Goal: Complete application form

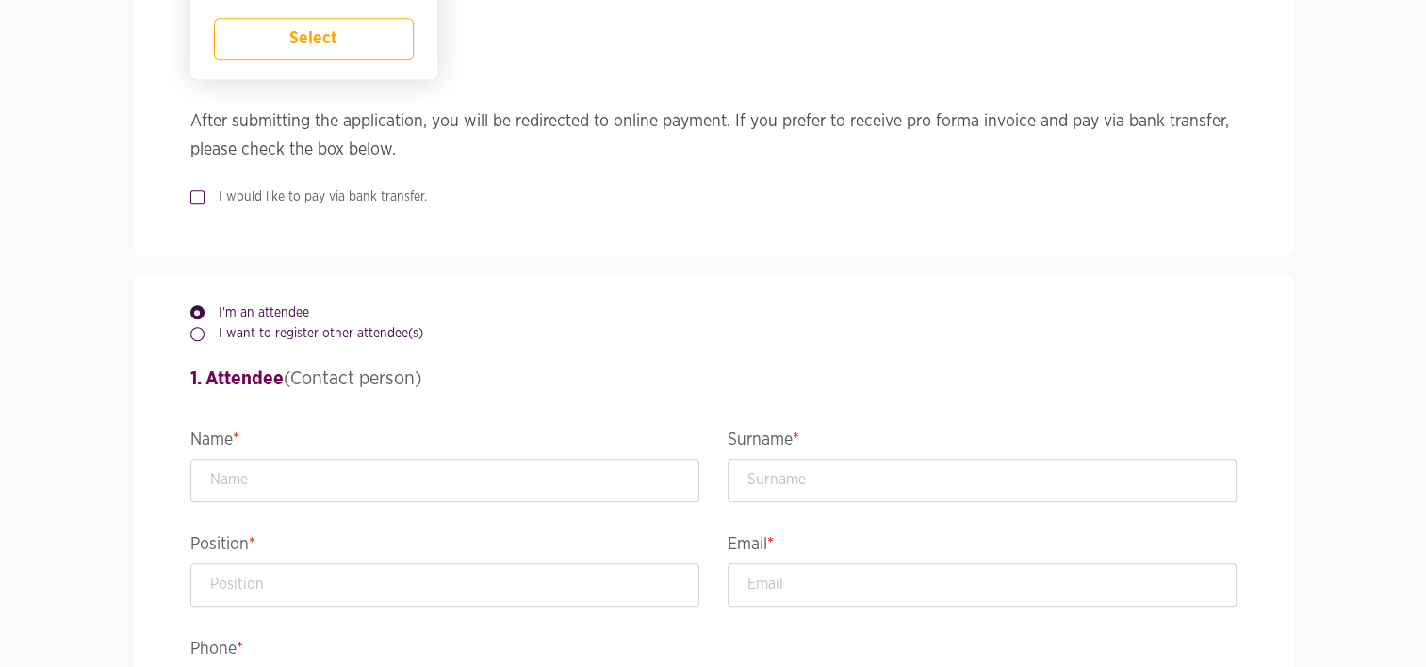
scroll to position [1553, 0]
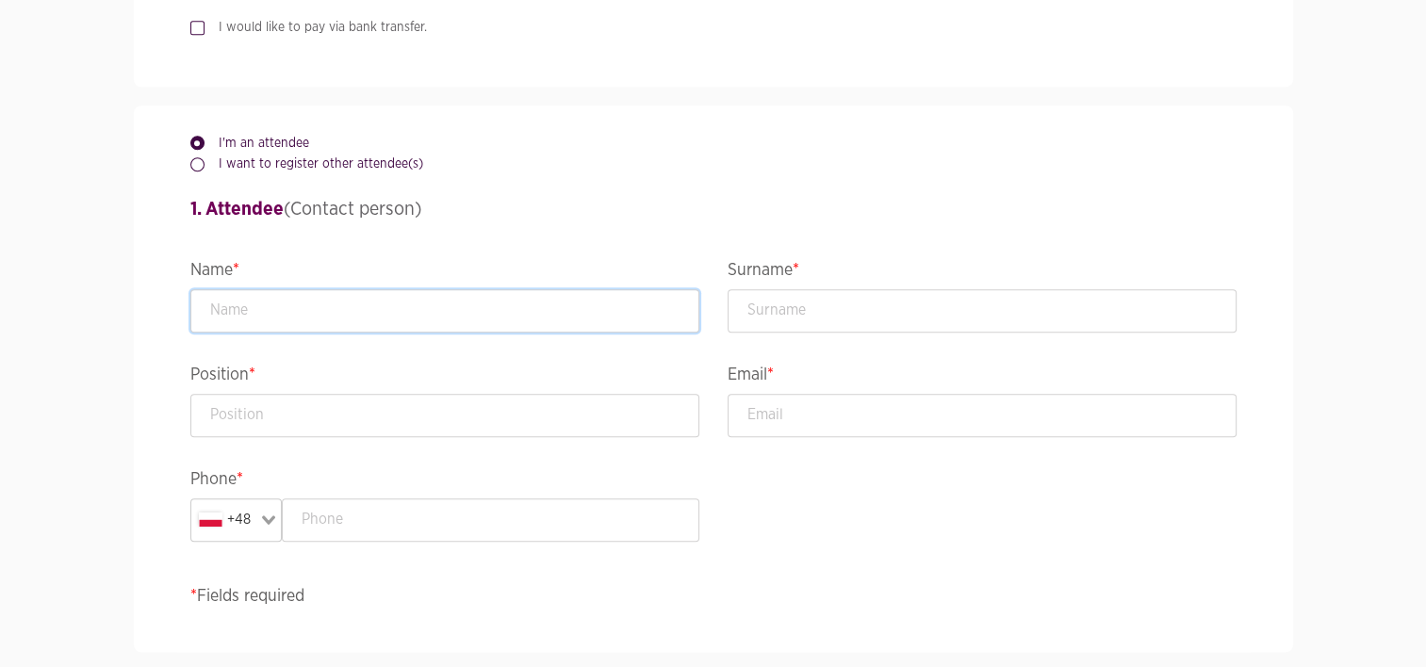
click at [296, 309] on input "text" at bounding box center [444, 310] width 509 height 43
type input "Bartlomiej"
type input "Goliszek"
type input "Head of Data Engineering"
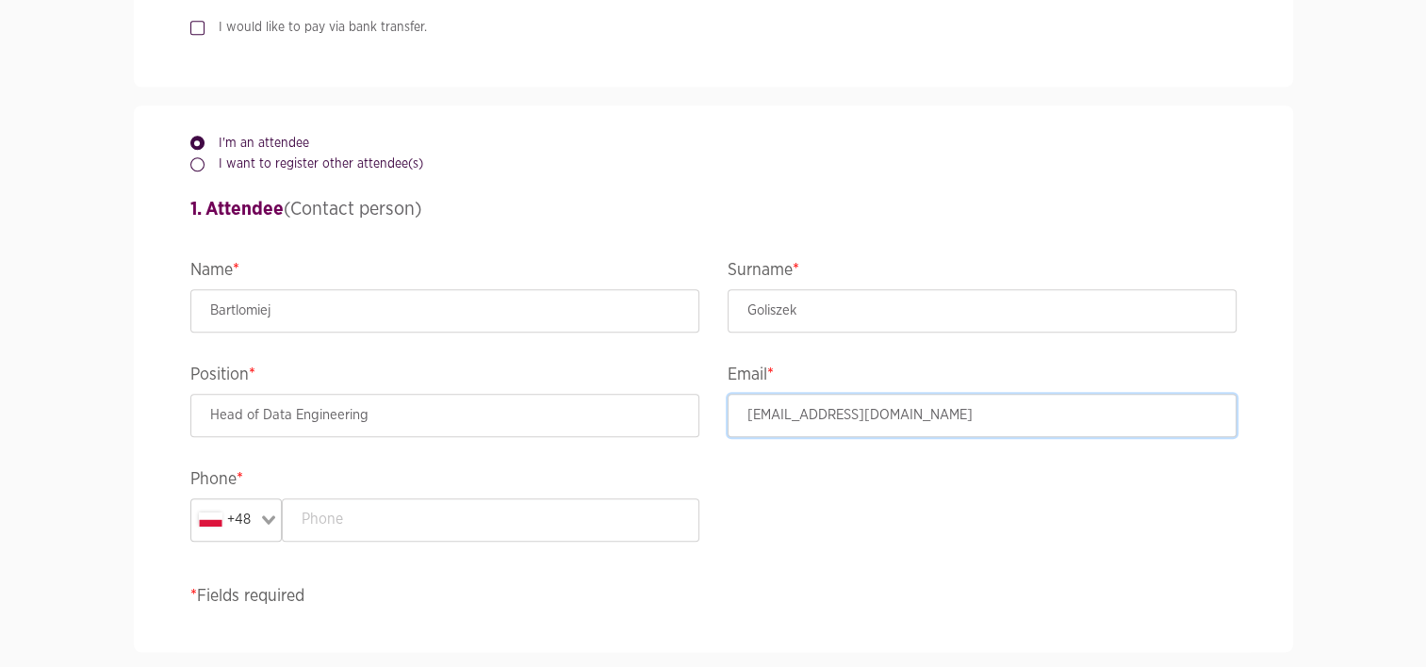
type input "[EMAIL_ADDRESS][DOMAIN_NAME]"
click at [373, 531] on input "text" at bounding box center [490, 519] width 417 height 43
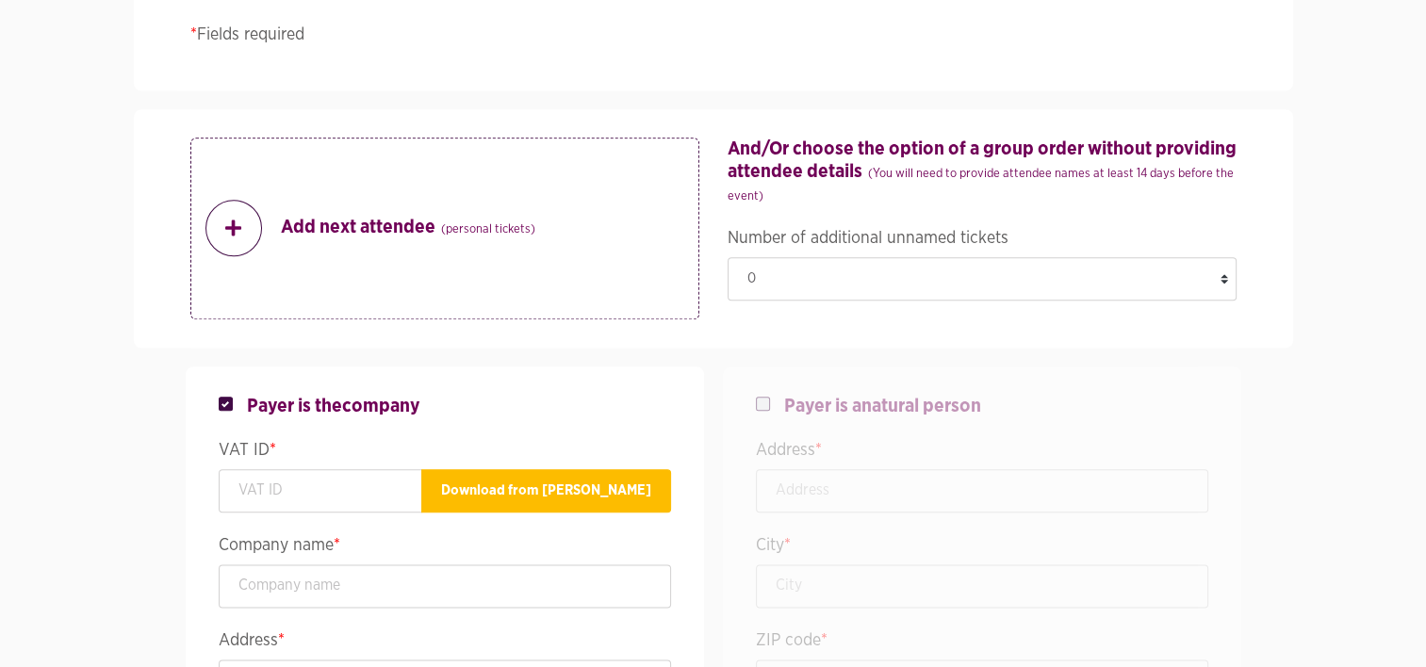
scroll to position [2114, 0]
type input "539522737"
click at [391, 501] on input "text" at bounding box center [321, 490] width 204 height 43
paste input "Nordea Bank Abp Spólka Akcyjna"
type input "Nordea Bank Abp Spólka Akcyjna"
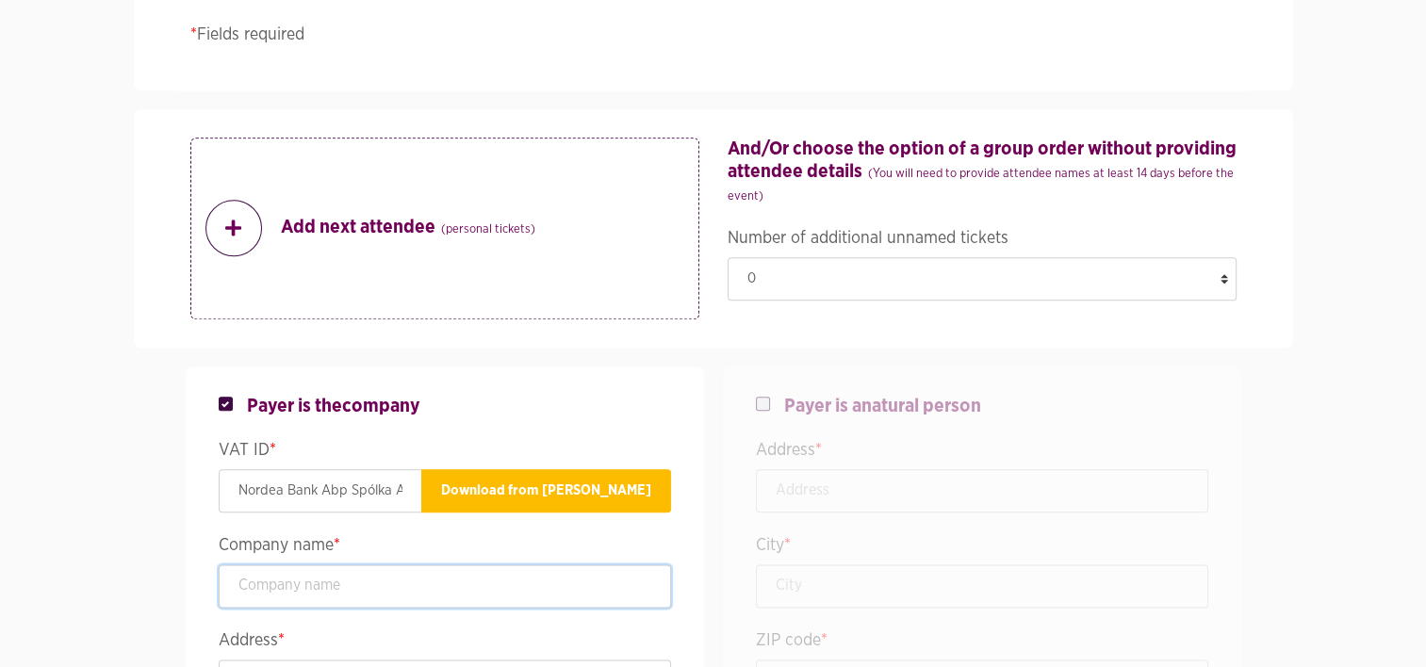
click at [373, 577] on input "text" at bounding box center [445, 585] width 452 height 43
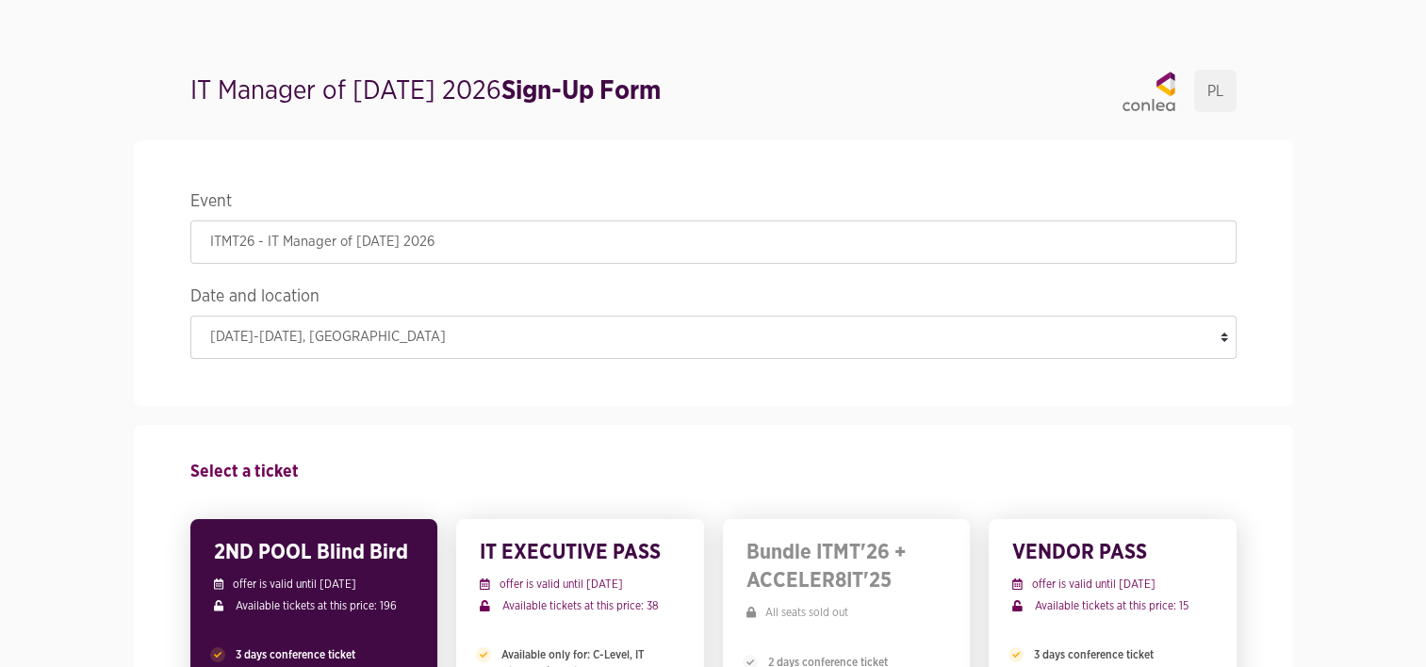
scroll to position [0, 0]
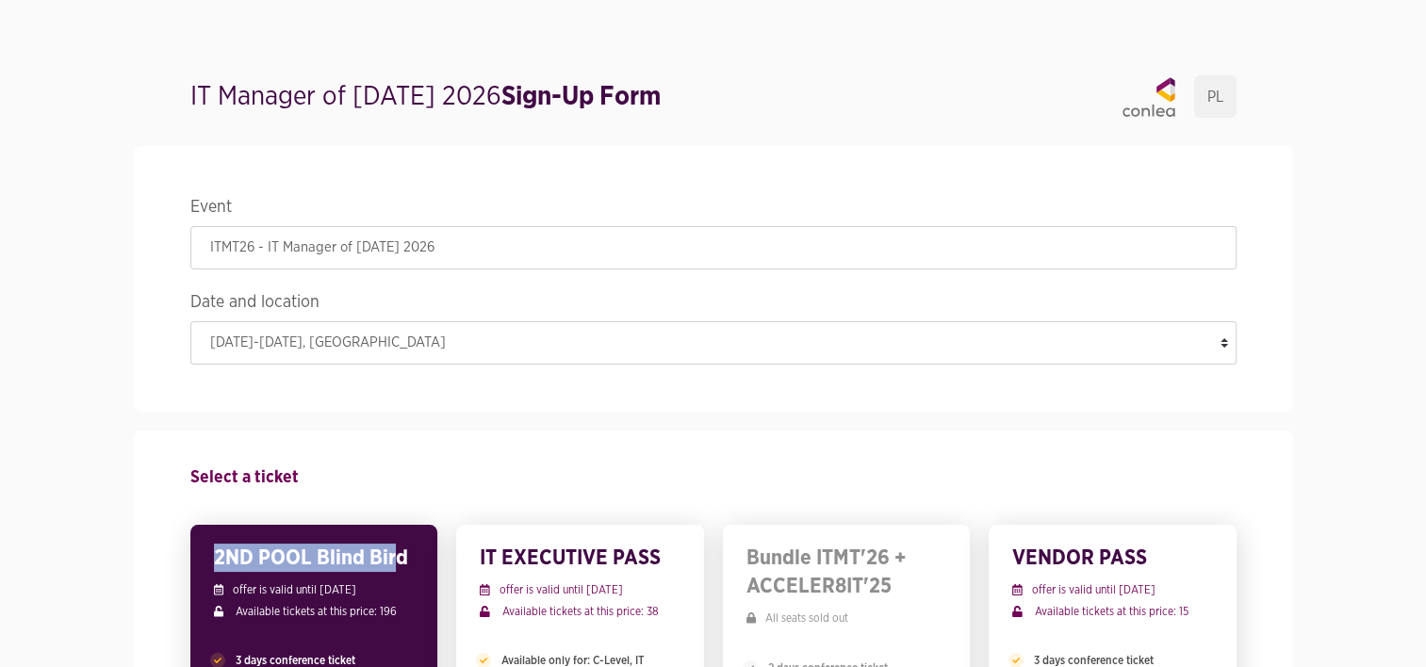
drag, startPoint x: 215, startPoint y: 552, endPoint x: 394, endPoint y: 552, distance: 179.0
click at [394, 552] on h3 "2ND POOL Blind Bird" at bounding box center [314, 558] width 201 height 28
drag, startPoint x: 394, startPoint y: 552, endPoint x: 408, endPoint y: 563, distance: 17.5
click at [408, 563] on h3 "2ND POOL Blind Bird" at bounding box center [314, 558] width 201 height 28
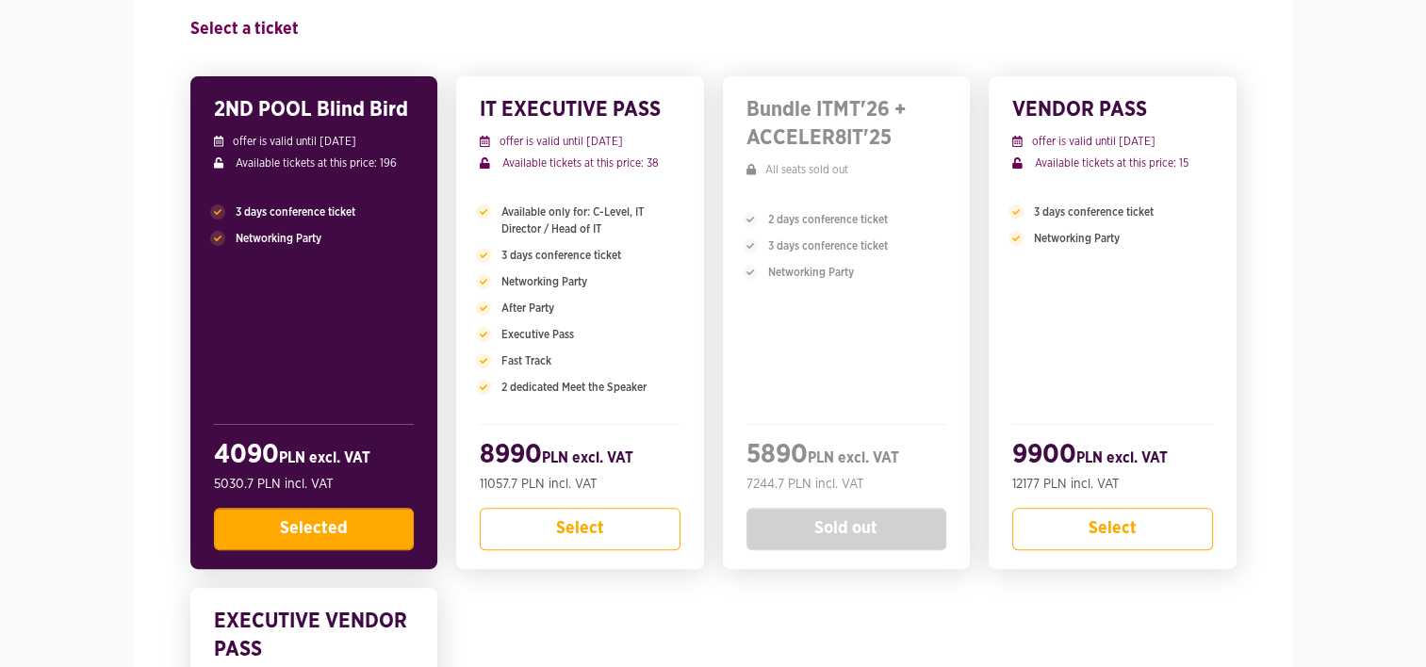
scroll to position [448, 0]
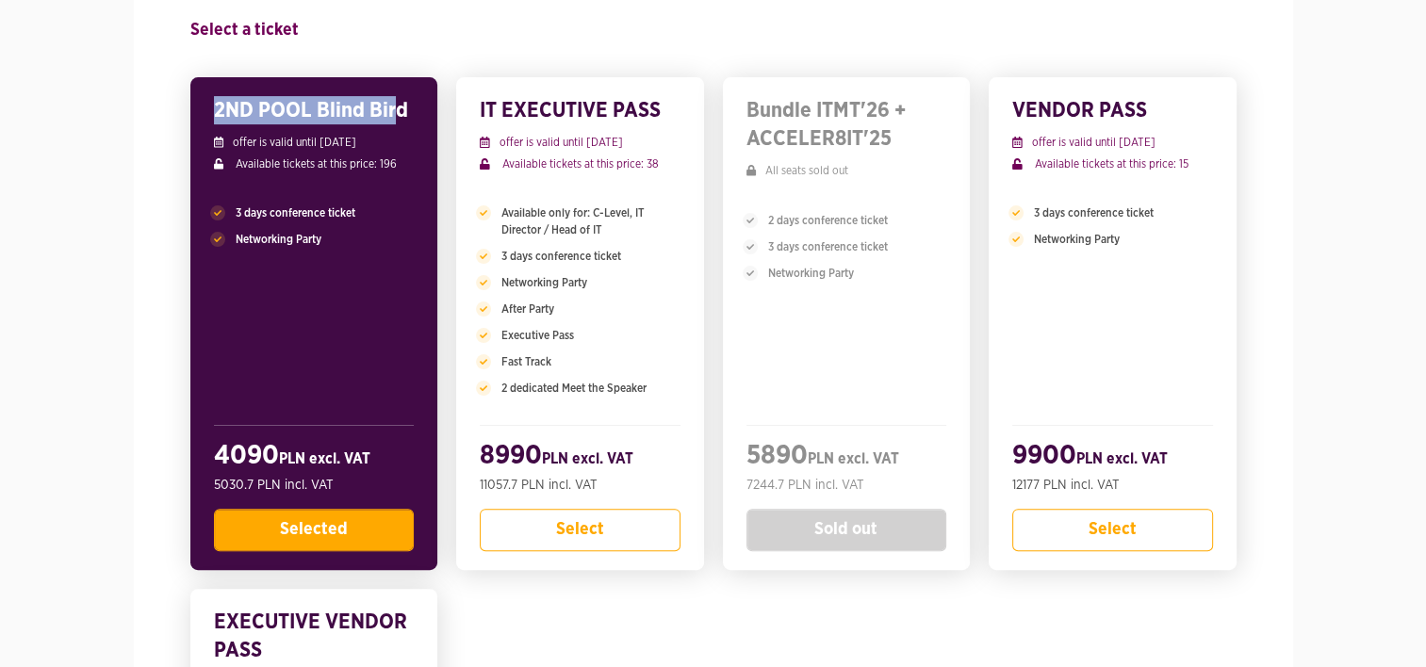
drag, startPoint x: 211, startPoint y: 112, endPoint x: 390, endPoint y: 120, distance: 179.2
click at [390, 120] on div "2ND POOL Blind Bird offer is valid until [DATE] Available tickets at this price…" at bounding box center [314, 323] width 248 height 493
drag, startPoint x: 390, startPoint y: 120, endPoint x: 406, endPoint y: 138, distance: 24.0
click at [406, 138] on p "offer is valid until [DATE]" at bounding box center [314, 142] width 201 height 17
drag, startPoint x: 407, startPoint y: 113, endPoint x: 204, endPoint y: 106, distance: 202.7
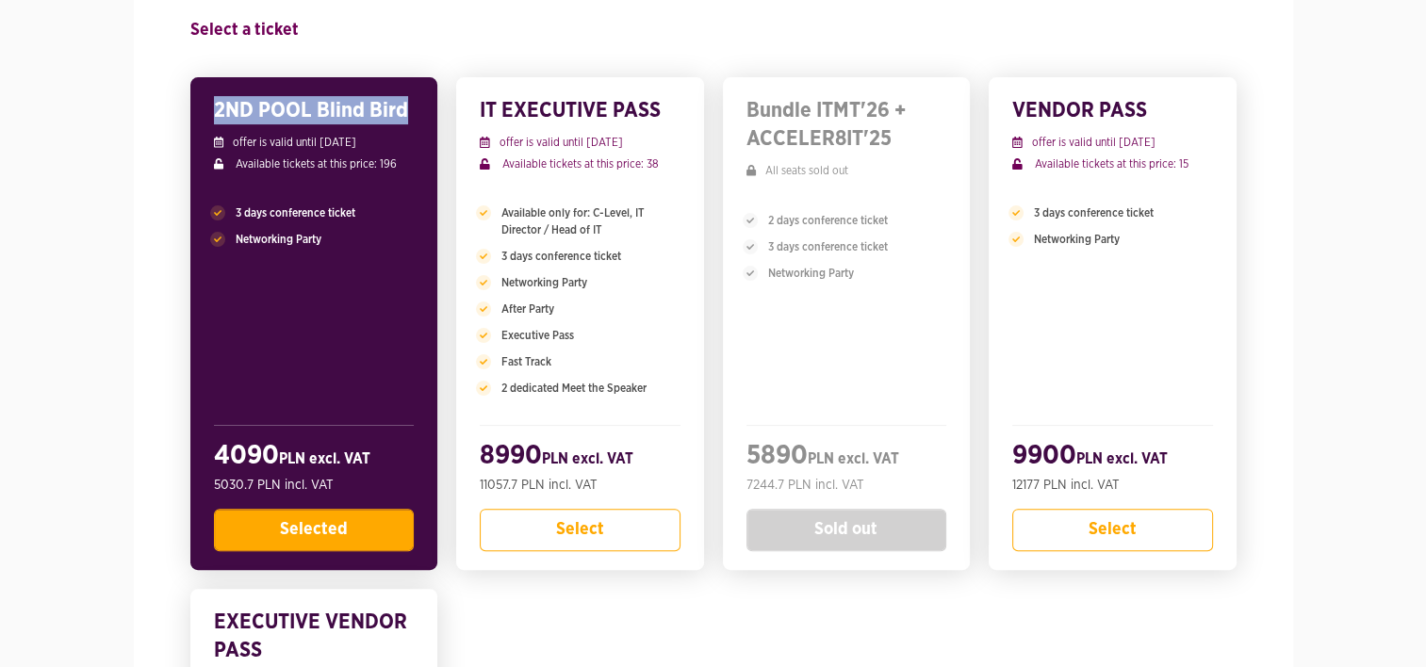
click at [204, 106] on div "2ND POOL Blind Bird offer is valid until [DATE] Available tickets at this price…" at bounding box center [314, 323] width 248 height 493
copy h3 "2ND POOL Blind Bird"
